Goal: Register for event/course

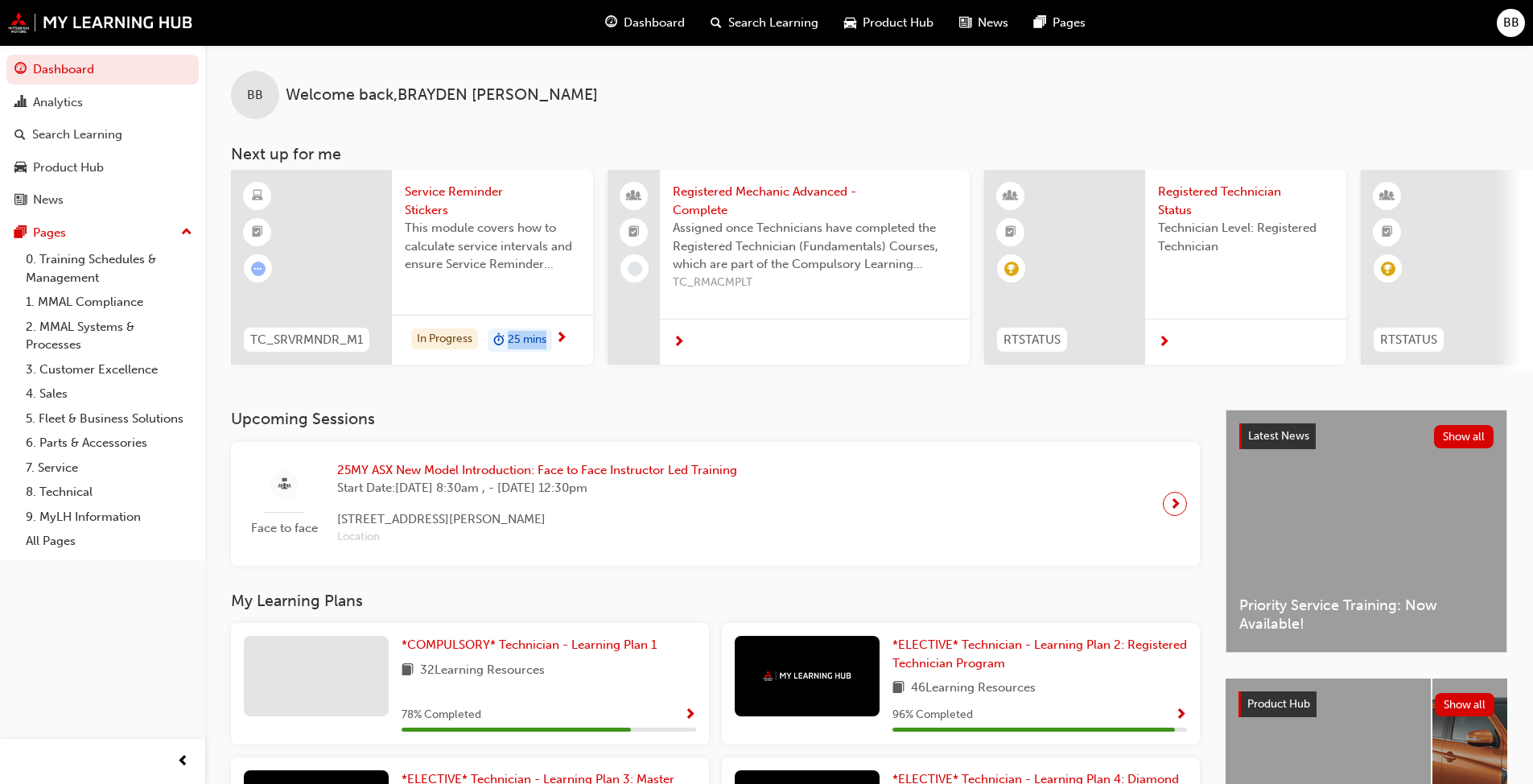
drag, startPoint x: 505, startPoint y: 369, endPoint x: 598, endPoint y: 380, distance: 93.6
click at [598, 380] on div "BB Welcome back , [PERSON_NAME] Next up for me TC_SRVRMNDR_M1 Service Reminder …" at bounding box center [869, 227] width 1328 height 364
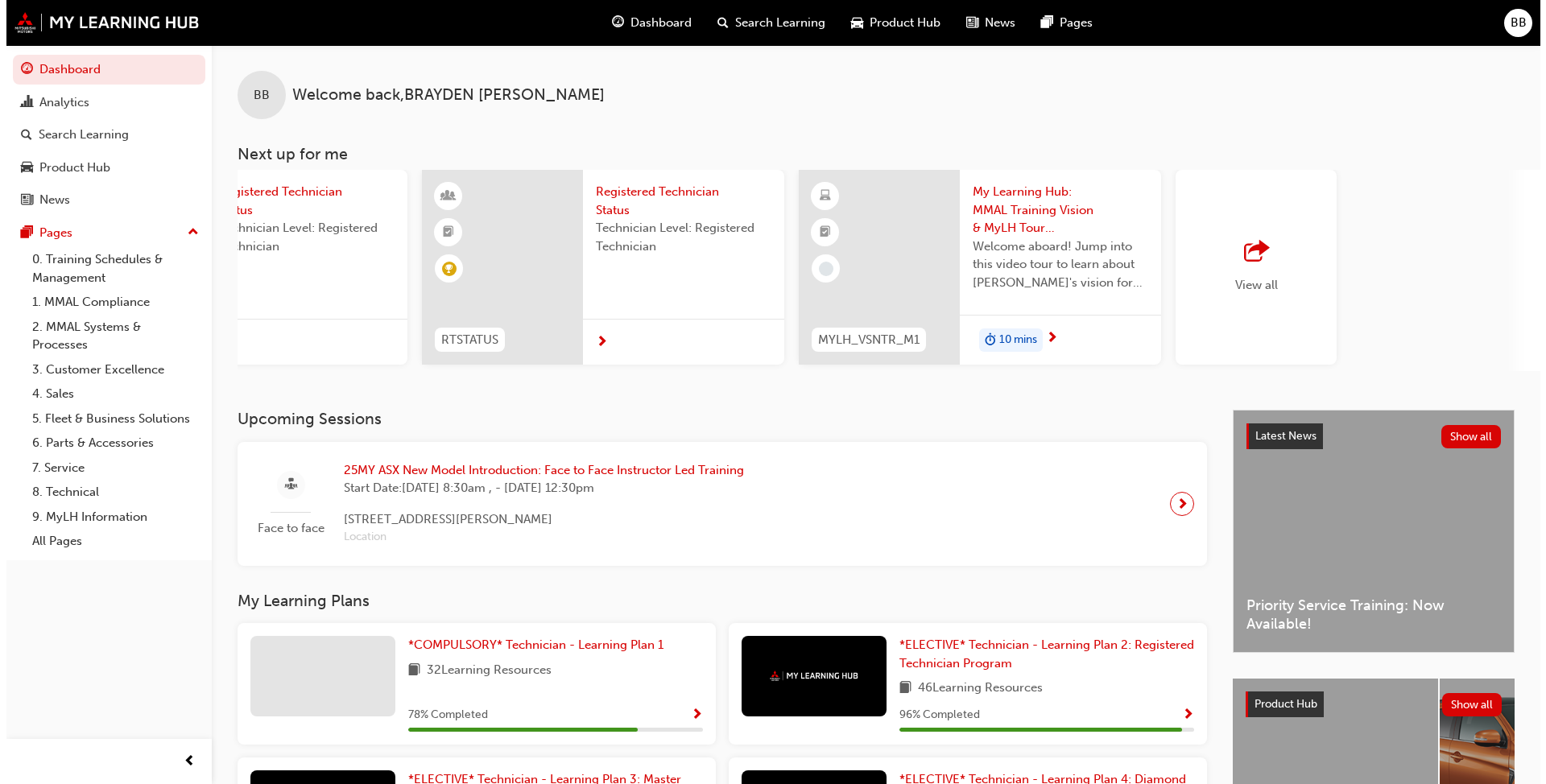
scroll to position [0, 956]
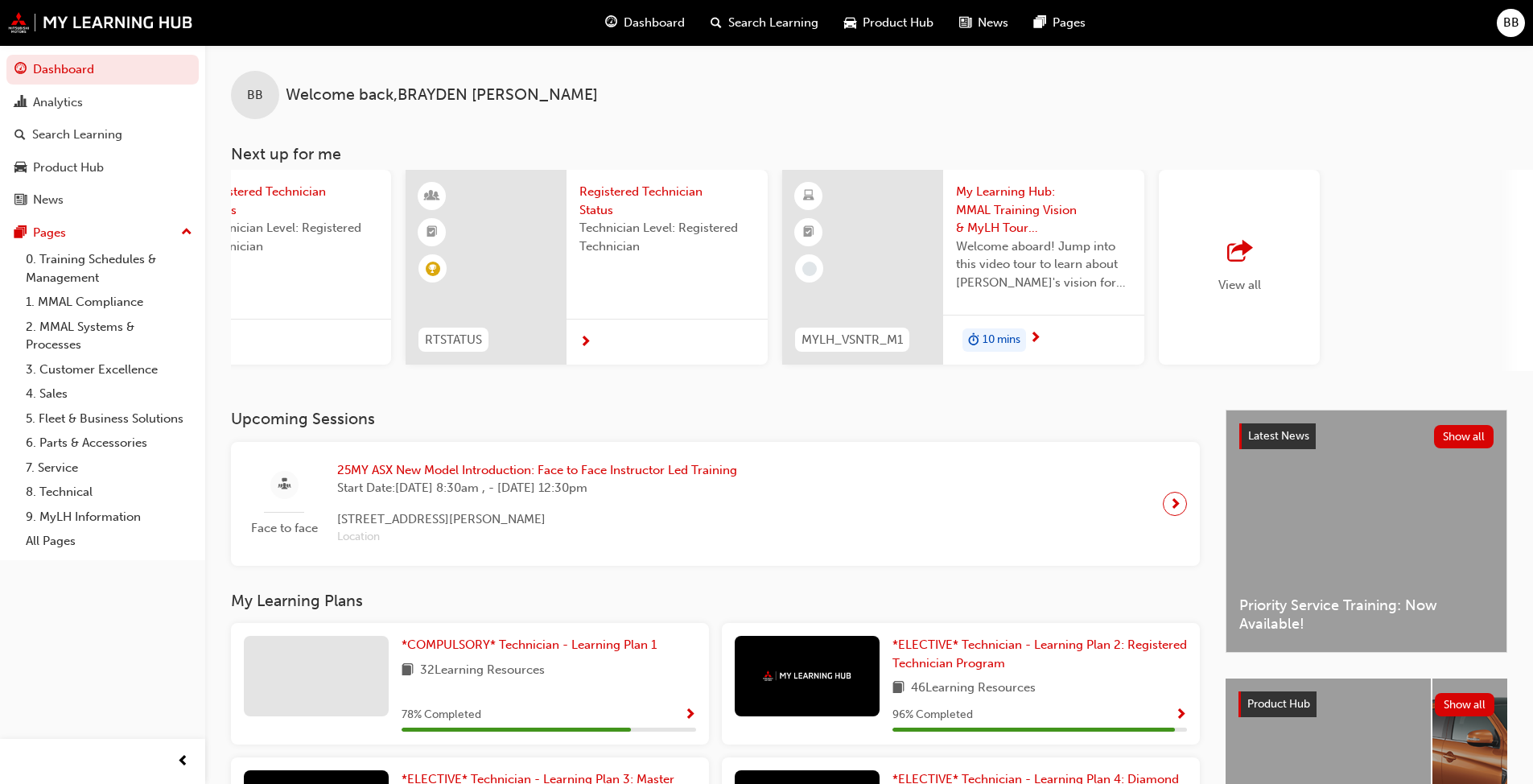
click at [516, 480] on span "25MY ASX New Model Introduction: Face to Face Instructor Led Training" at bounding box center [537, 469] width 400 height 18
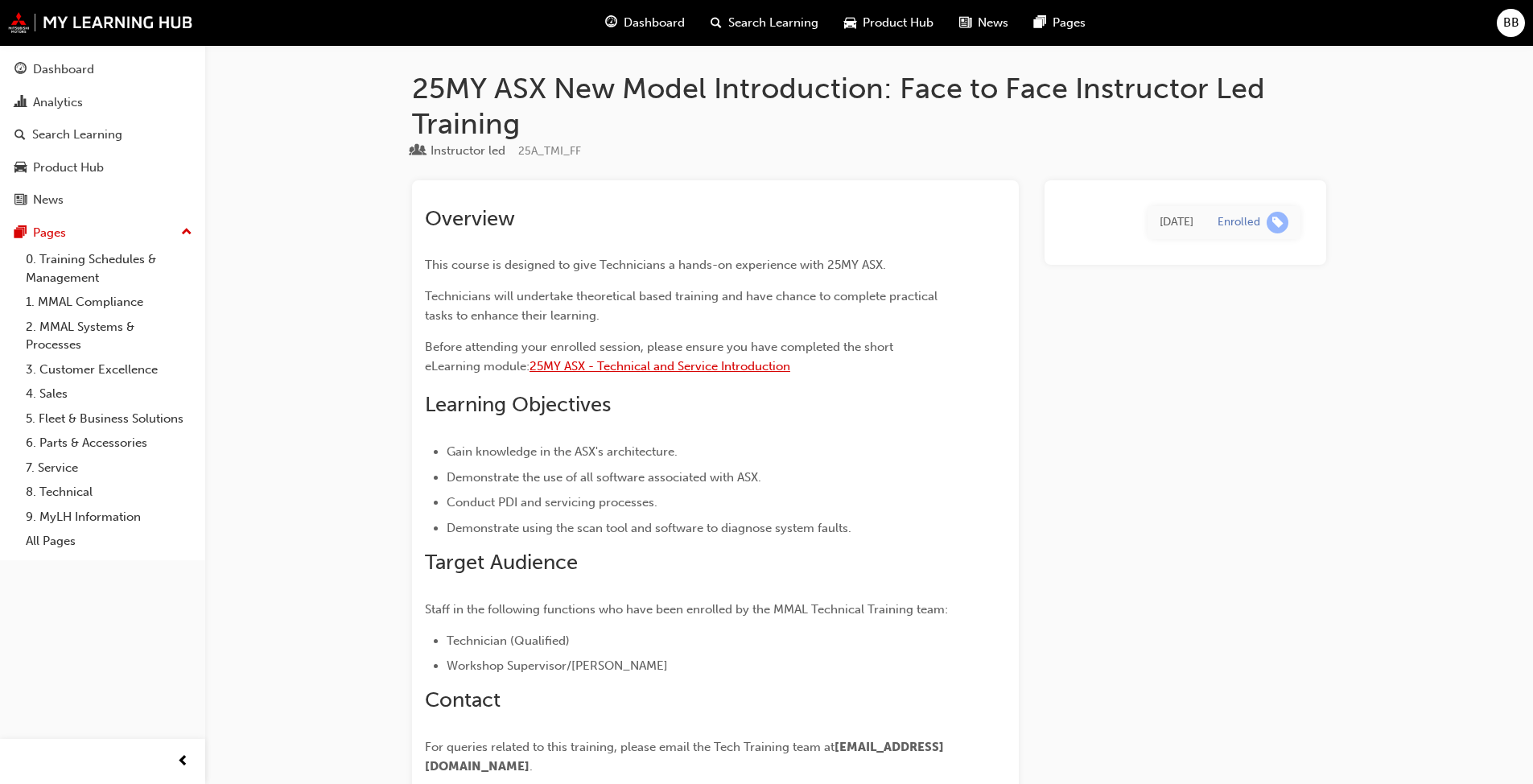
click at [684, 366] on span "25MY ASX - Technical and Service Introduction" at bounding box center [660, 365] width 261 height 14
